Goal: Transaction & Acquisition: Download file/media

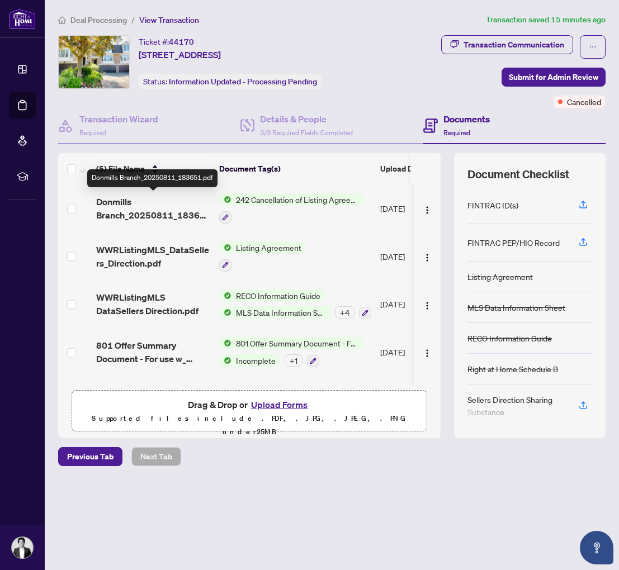
click at [160, 208] on span "Donmills Branch_20250811_183651.pdf" at bounding box center [153, 208] width 114 height 27
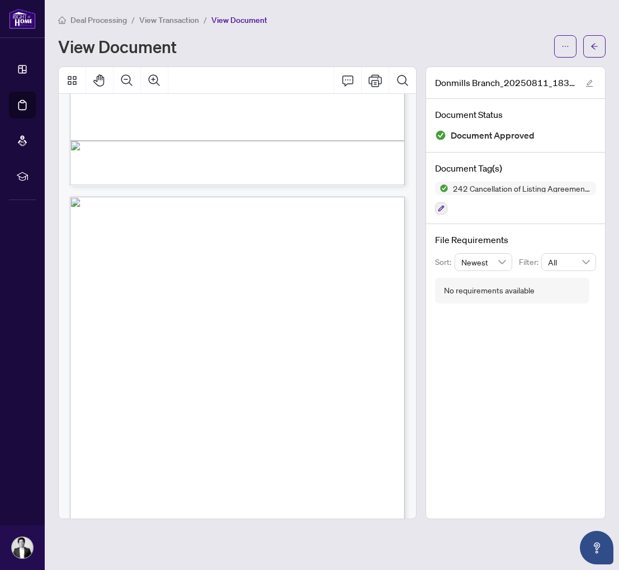
scroll to position [556, 0]
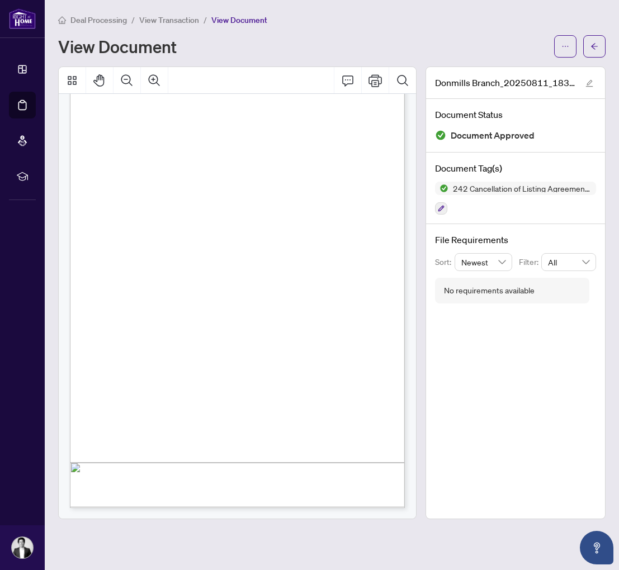
click at [158, 21] on span "View Transaction" at bounding box center [169, 20] width 60 height 10
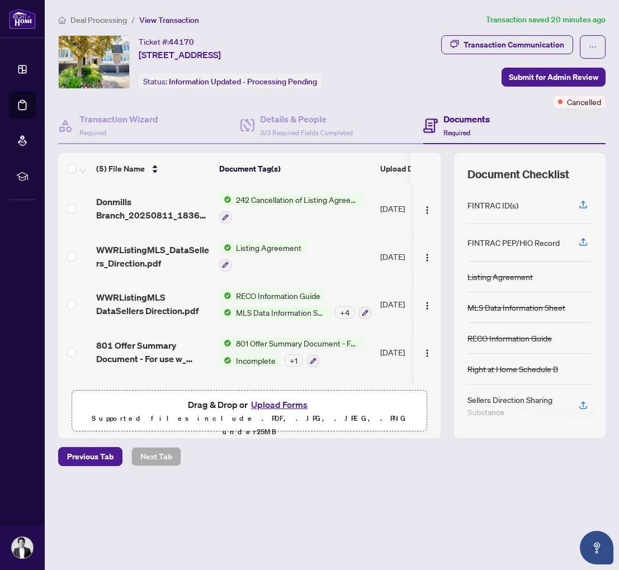
click at [281, 201] on span "242 Cancellation of Listing Agreement - Authority to Offer for Sale" at bounding box center [297, 199] width 133 height 12
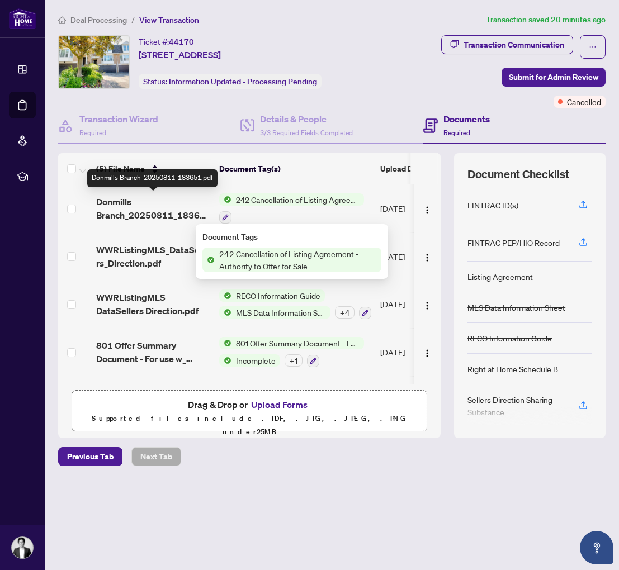
click at [122, 205] on span "Donmills Branch_20250811_183651.pdf" at bounding box center [153, 208] width 114 height 27
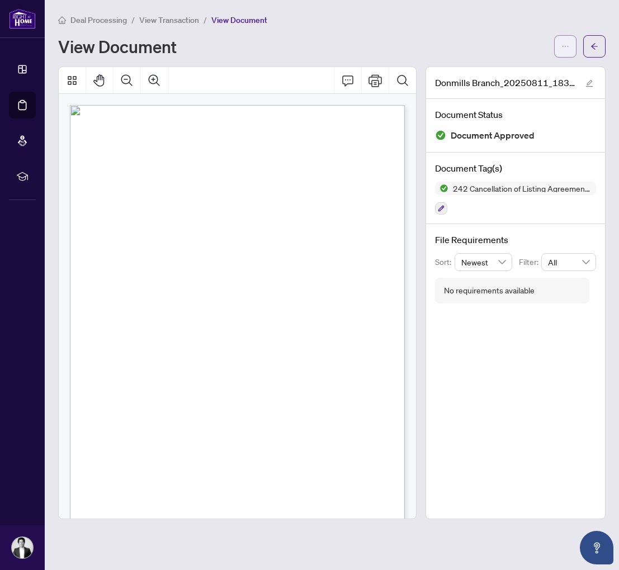
click at [570, 50] on button "button" at bounding box center [565, 46] width 22 height 22
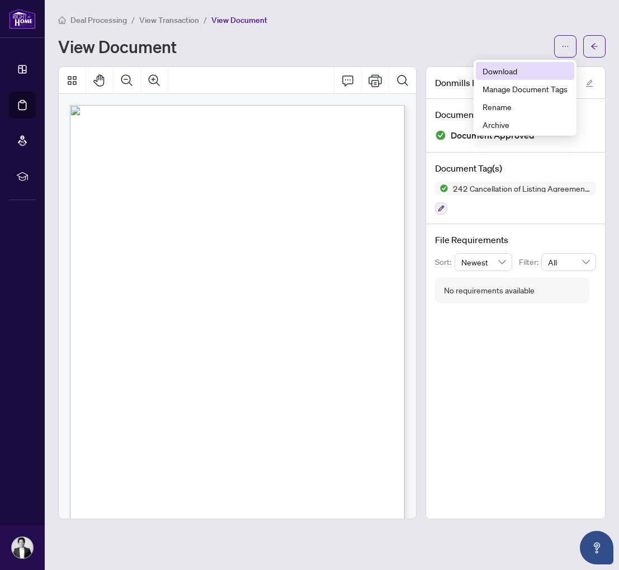
click at [515, 72] on span "Download" at bounding box center [525, 71] width 85 height 12
